Goal: Task Accomplishment & Management: Manage account settings

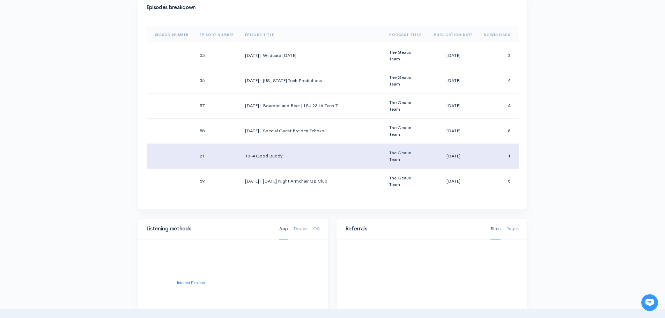
scroll to position [291, 0]
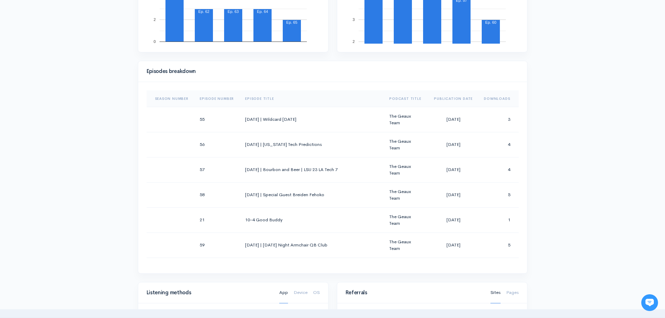
click at [220, 99] on th "Episode Number" at bounding box center [216, 98] width 45 height 17
click at [220, 99] on th "Episode Number" at bounding box center [219, 98] width 51 height 17
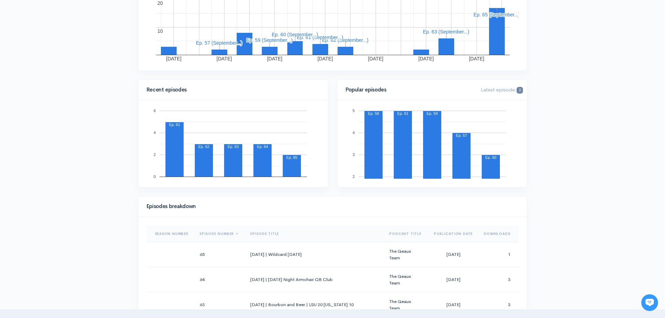
scroll to position [0, 0]
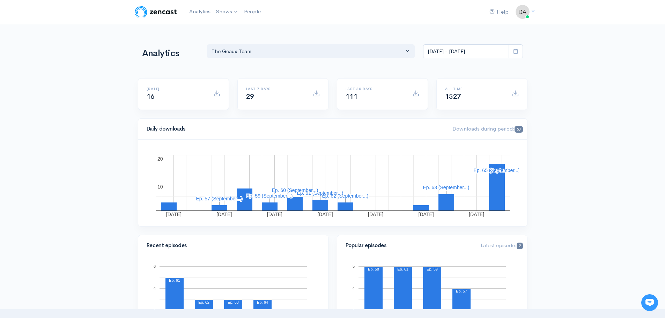
click at [352, 98] on span "111" at bounding box center [352, 96] width 12 height 9
click at [354, 87] on h6 "Last 30 days" at bounding box center [375, 89] width 58 height 4
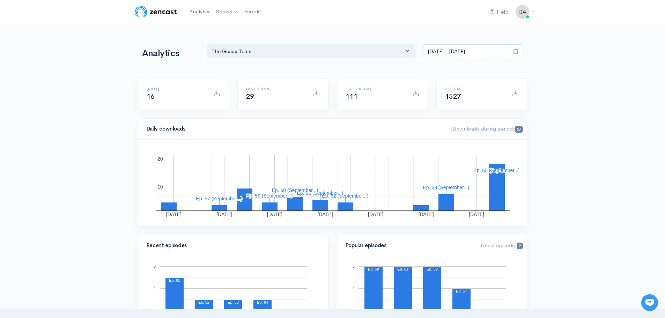
click at [354, 87] on h6 "Last 30 days" at bounding box center [375, 89] width 58 height 4
click at [354, 95] on span "111" at bounding box center [352, 96] width 12 height 9
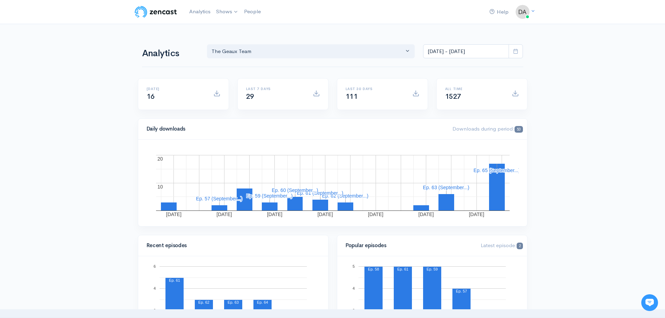
click at [369, 89] on h6 "Last 30 days" at bounding box center [375, 89] width 58 height 4
